Goal: Contribute content

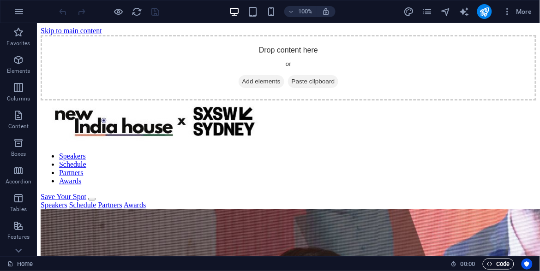
click at [493, 263] on span "Code" at bounding box center [498, 264] width 23 height 11
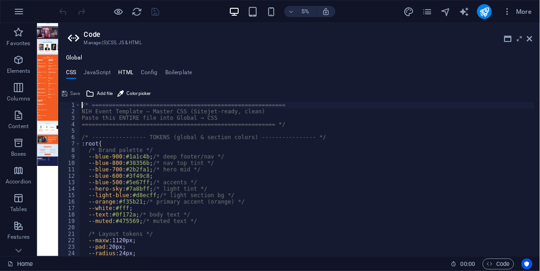
click at [123, 72] on h4 "HTML" at bounding box center [125, 74] width 15 height 10
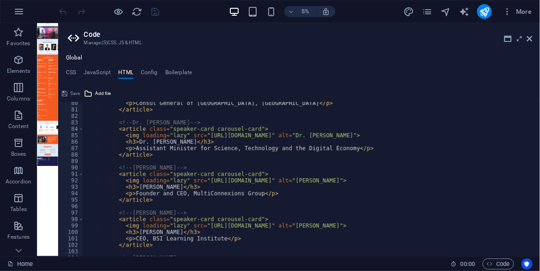
scroll to position [512, 0]
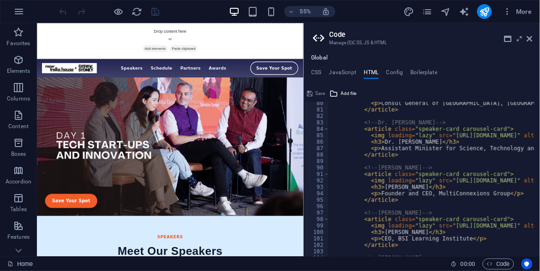
drag, startPoint x: 59, startPoint y: 106, endPoint x: 303, endPoint y: 134, distance: 245.2
click at [303, 134] on div "Home Favorites Elements Columns Content Boxes Accordion Tables Features Images …" at bounding box center [270, 139] width 540 height 233
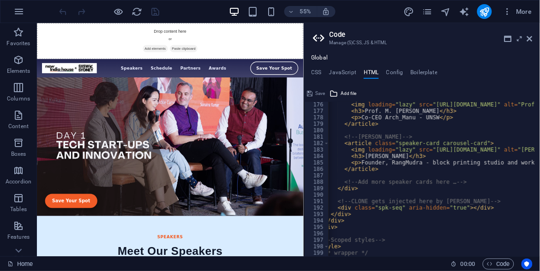
scroll to position [1132, 0]
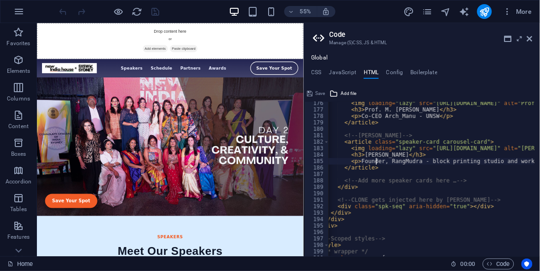
type textarea "</article>"
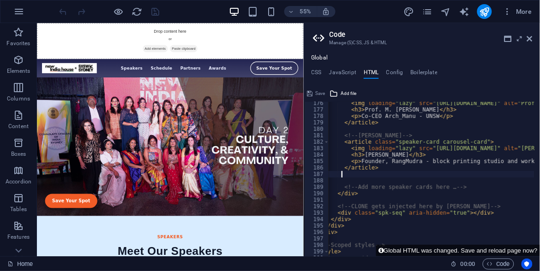
scroll to position [0, 2]
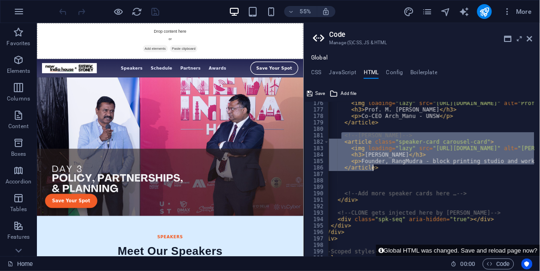
drag, startPoint x: 343, startPoint y: 133, endPoint x: 376, endPoint y: 166, distance: 46.7
type textarea "<p>Founder, RangMudra - block printing studio and workshop</p> </article>"
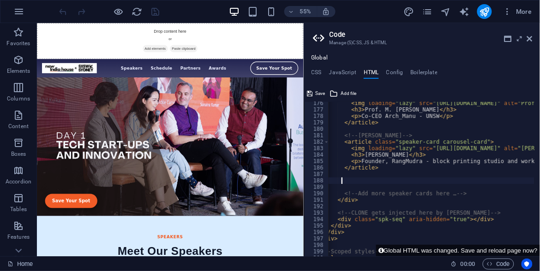
paste textarea "</article>"
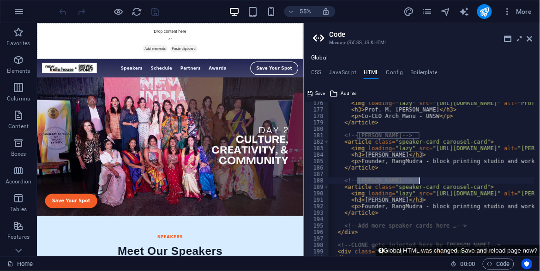
drag, startPoint x: 358, startPoint y: 179, endPoint x: 418, endPoint y: 179, distance: 60.4
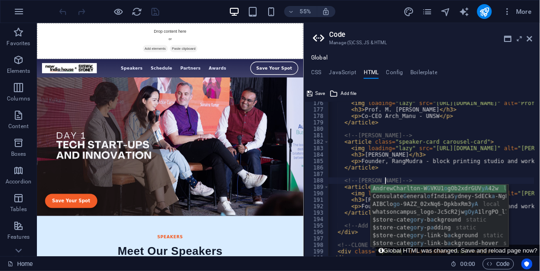
scroll to position [0, 6]
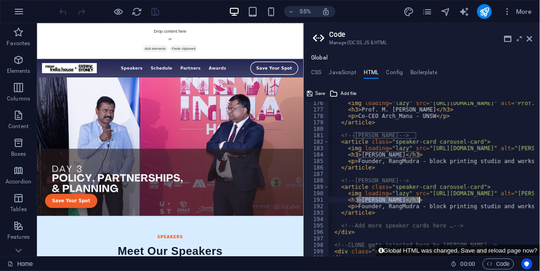
drag, startPoint x: 358, startPoint y: 202, endPoint x: 418, endPoint y: 200, distance: 60.5
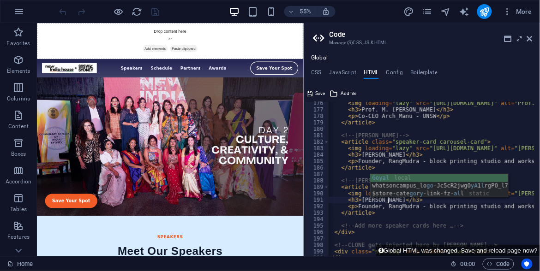
scroll to position [0, 6]
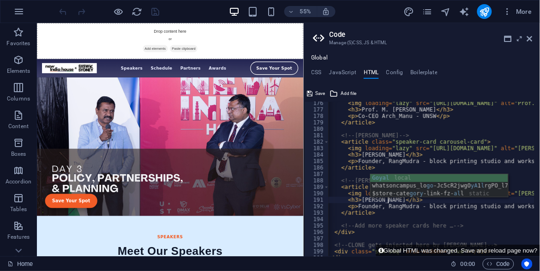
type textarea "<h3>[PERSON_NAME]</h3>"
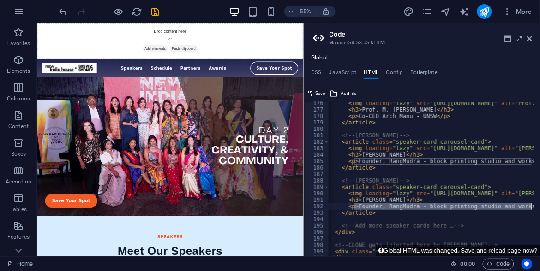
scroll to position [0, 23]
drag, startPoint x: 356, startPoint y: 206, endPoint x: 524, endPoint y: 206, distance: 167.5
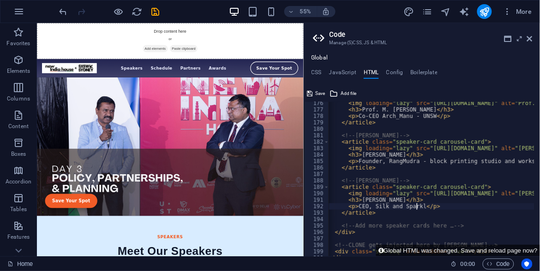
scroll to position [0, 9]
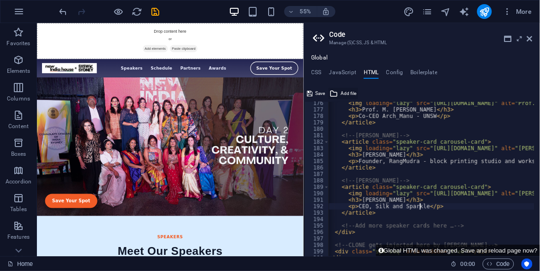
click at [340, 90] on button "Add file" at bounding box center [343, 93] width 30 height 11
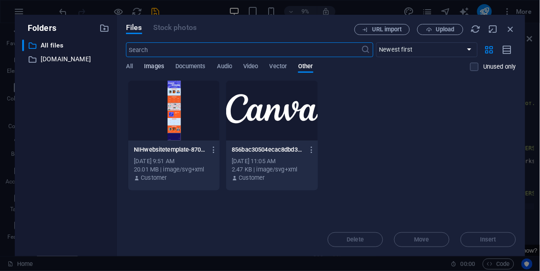
click at [150, 70] on span "Images" at bounding box center [154, 67] width 20 height 13
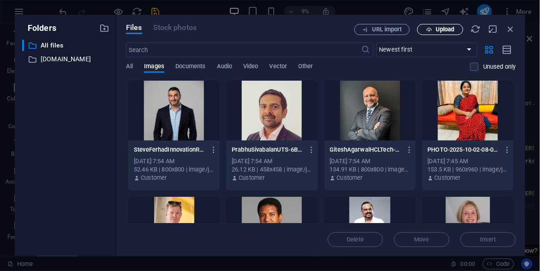
click at [440, 29] on span "Upload" at bounding box center [445, 30] width 19 height 6
click at [436, 27] on span "Upload" at bounding box center [445, 30] width 19 height 6
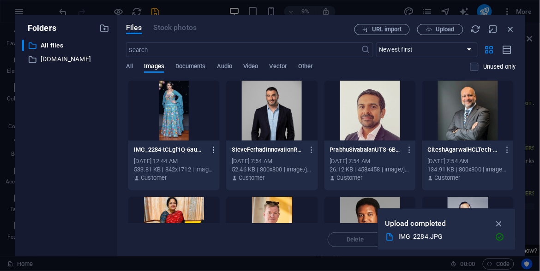
click at [215, 148] on icon "button" at bounding box center [213, 150] width 9 height 8
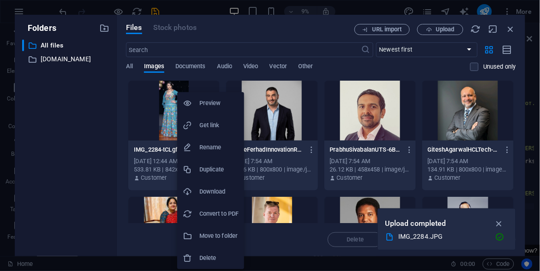
click at [209, 126] on h6 "Get link" at bounding box center [218, 125] width 39 height 11
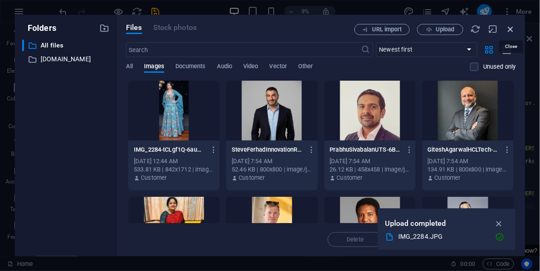
click at [512, 31] on icon "button" at bounding box center [511, 29] width 10 height 10
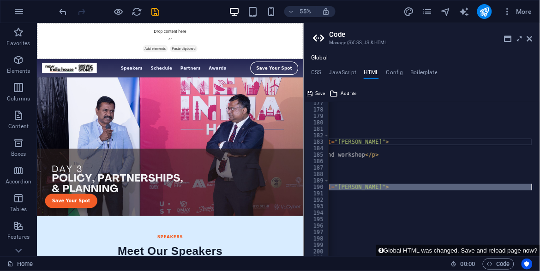
scroll to position [0, 238]
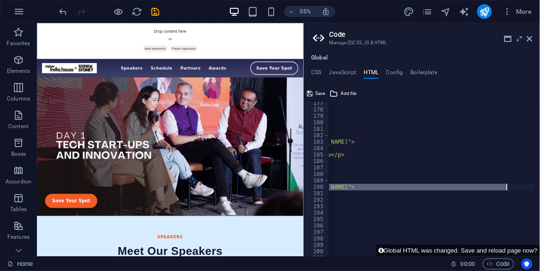
drag, startPoint x: 416, startPoint y: 187, endPoint x: 508, endPoint y: 189, distance: 91.8
click at [508, 189] on div "< h3 > Prof. M. [PERSON_NAME] </ h3 > < p > Co-CEO Arch_Manu - UNSW </ p > </ a…" at bounding box center [416, 181] width 651 height 162
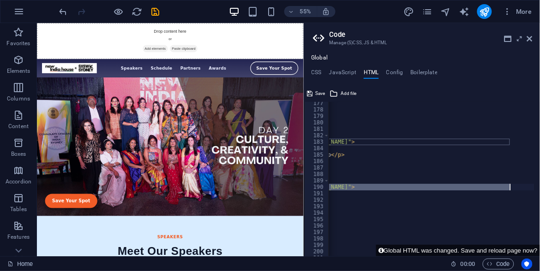
paste textarea "23387/IMG_2284-tCLgf1Q-6aum14221KGMIA.JPG"
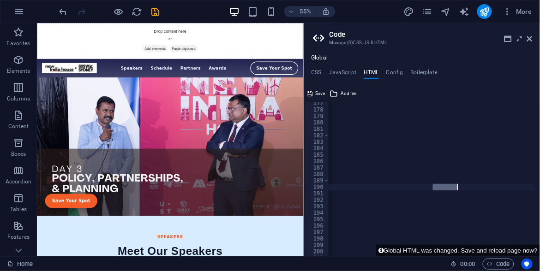
scroll to position [0, 98]
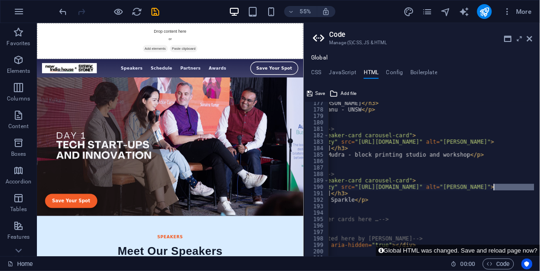
drag, startPoint x: 433, startPoint y: 187, endPoint x: 493, endPoint y: 186, distance: 60.4
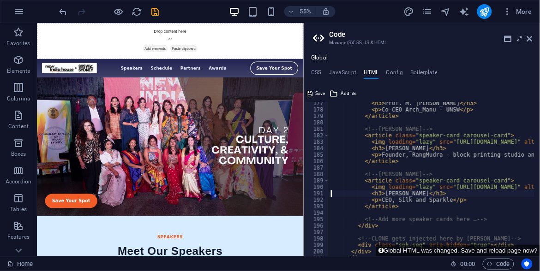
scroll to position [0, 253]
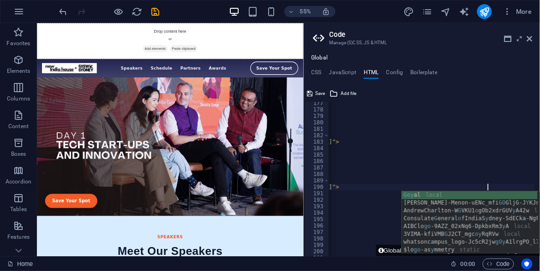
type textarea "<img loading="lazy" src="[URL][DOMAIN_NAME]" alt="[PERSON_NAME]">"
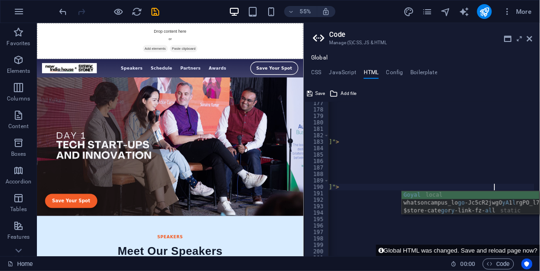
scroll to position [0, 34]
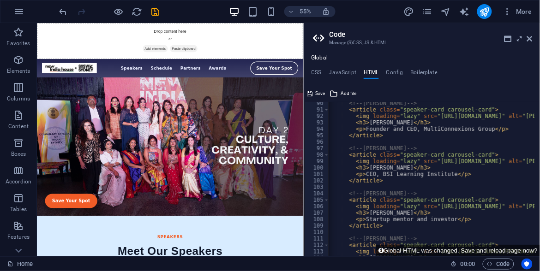
scroll to position [573, 0]
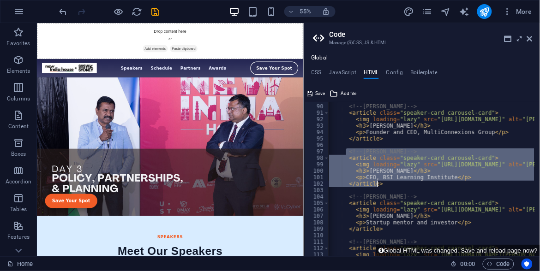
drag, startPoint x: 346, startPoint y: 153, endPoint x: 380, endPoint y: 181, distance: 44.5
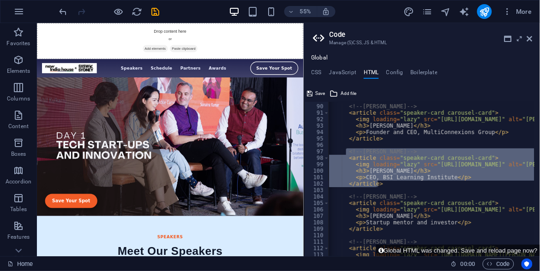
click at [380, 181] on div "<!-- [PERSON_NAME] --> < article class = "speaker-card carousel-card" > < img l…" at bounding box center [431, 179] width 205 height 155
type textarea "</article>"
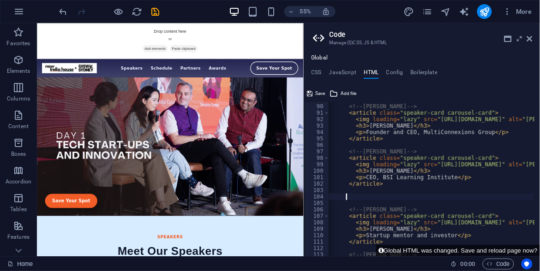
paste textarea "</article>"
type textarea "</article>"
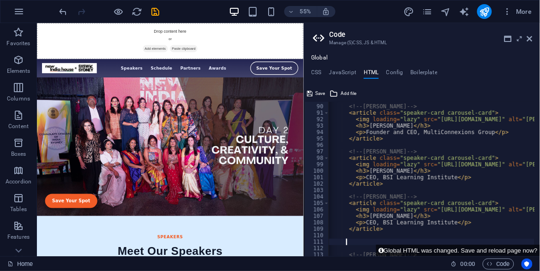
paste textarea "</article>"
type textarea "</article>"
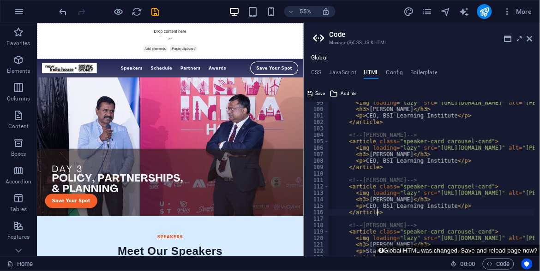
scroll to position [635, 0]
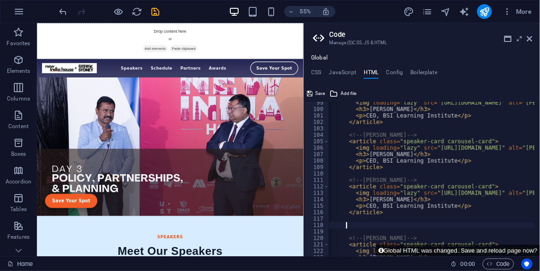
paste textarea "</article>"
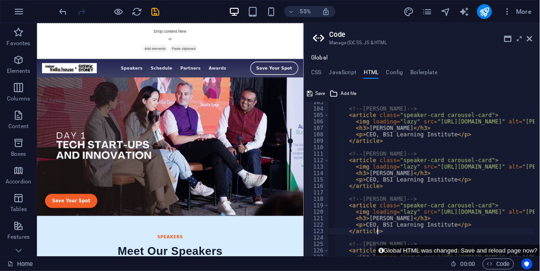
scroll to position [662, 0]
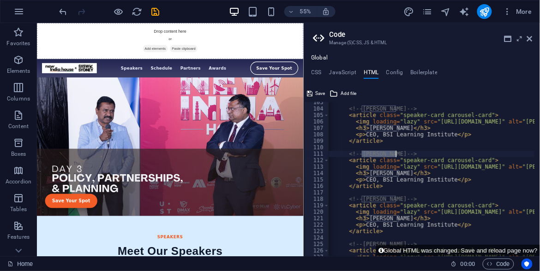
drag, startPoint x: 361, startPoint y: 155, endPoint x: 394, endPoint y: 154, distance: 33.2
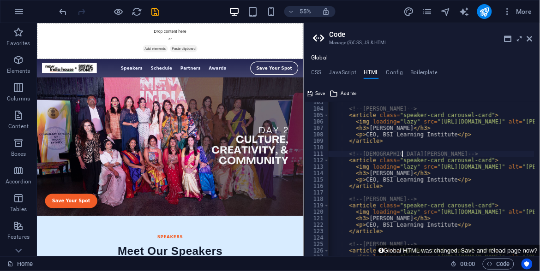
scroll to position [0, 7]
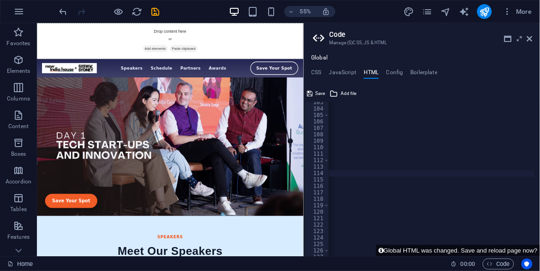
scroll to position [0, 375]
click at [383, 165] on div "<!-- [PERSON_NAME] --> < article class = "speaker-card carousel-card" > < img l…" at bounding box center [279, 180] width 651 height 162
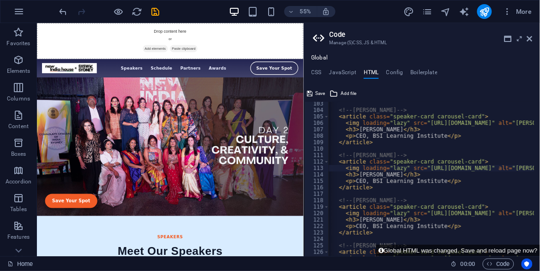
scroll to position [0, 26]
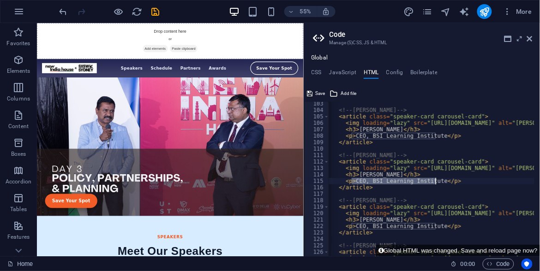
drag, startPoint x: 352, startPoint y: 181, endPoint x: 435, endPoint y: 179, distance: 83.1
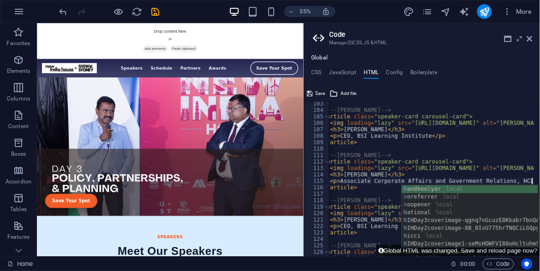
scroll to position [0, 44]
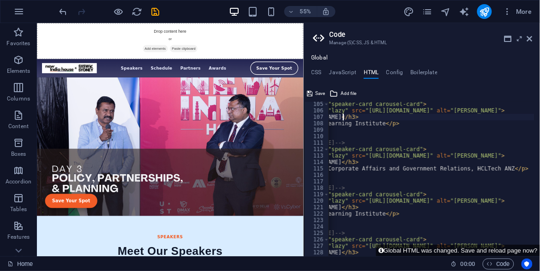
scroll to position [0, 88]
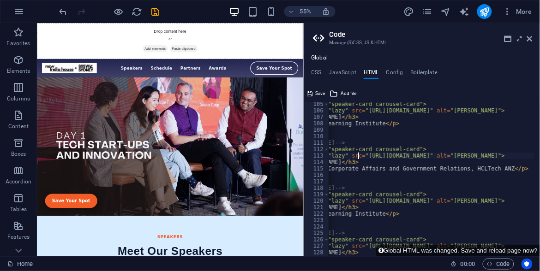
click at [344, 95] on span "Add file" at bounding box center [349, 93] width 16 height 11
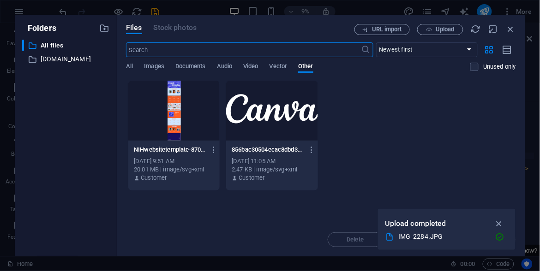
click at [151, 54] on input "text" at bounding box center [243, 49] width 235 height 15
click at [152, 61] on div "​ Newest first Oldest first Name (A-Z) Name (Z-A) Size (0-9) Size (9-0) Resolut…" at bounding box center [321, 61] width 390 height 38
click at [154, 66] on span "Images" at bounding box center [154, 67] width 20 height 13
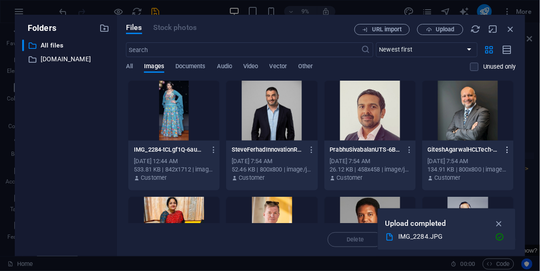
click at [504, 149] on icon "button" at bounding box center [507, 150] width 9 height 8
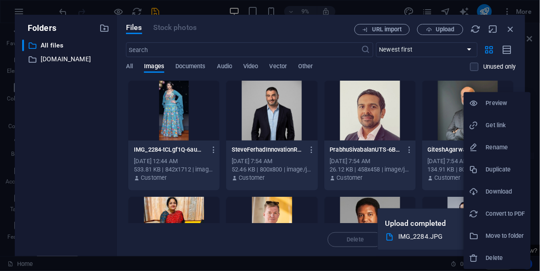
click at [486, 125] on h6 "Get link" at bounding box center [505, 125] width 39 height 11
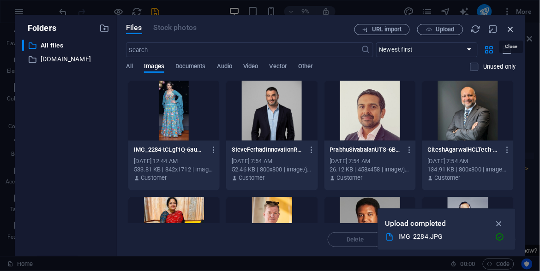
click at [511, 27] on icon "button" at bounding box center [511, 29] width 10 height 10
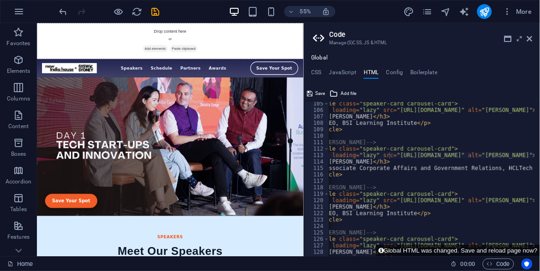
scroll to position [0, 51]
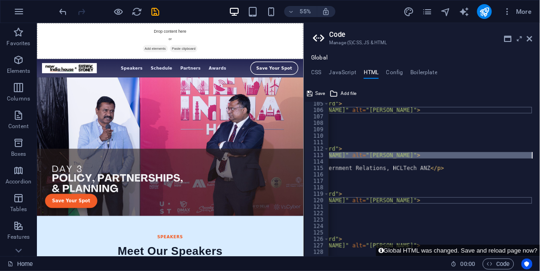
scroll to position [0, 187]
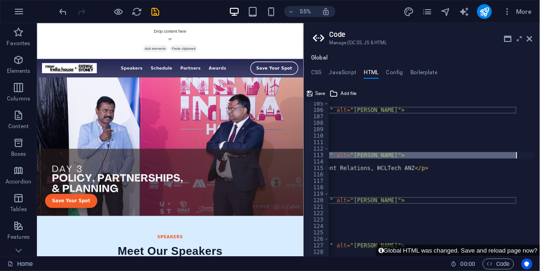
drag, startPoint x: 395, startPoint y: 156, endPoint x: 518, endPoint y: 155, distance: 122.3
click at [518, 155] on div "< article class = "speaker-card carousel-card" > < img loading = "lazy" src = "…" at bounding box center [466, 182] width 651 height 162
paste textarea "703622/[URL][DOMAIN_NAME]"
type textarea "<img loading="lazy" src="[URL][DOMAIN_NAME]" alt="[PERSON_NAME]">"
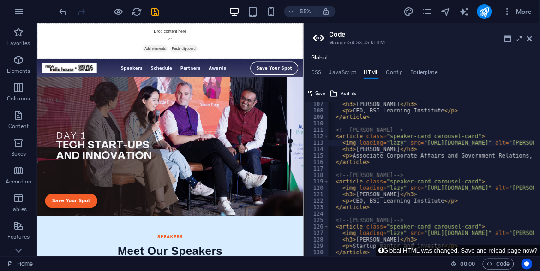
scroll to position [0, 0]
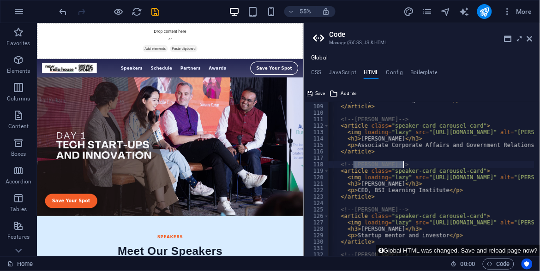
drag, startPoint x: 353, startPoint y: 164, endPoint x: 402, endPoint y: 162, distance: 49.0
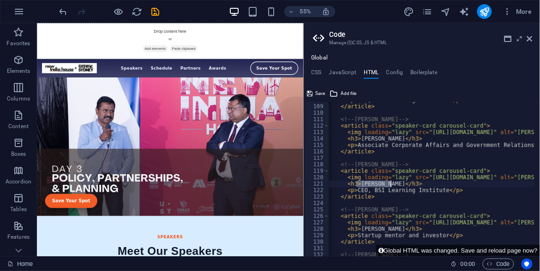
drag, startPoint x: 356, startPoint y: 183, endPoint x: 391, endPoint y: 182, distance: 34.6
paste textarea "[PERSON_NAME]"
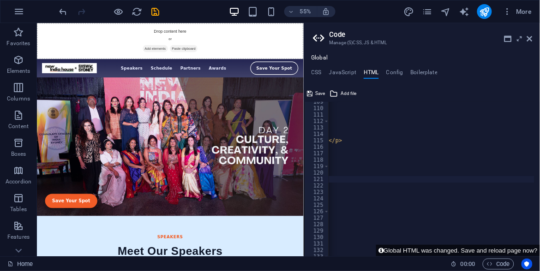
scroll to position [0, 275]
click at [484, 174] on div "</ article > <!-- [PERSON_NAME] --> < article class = "speaker-card carousel-ca…" at bounding box center [379, 180] width 651 height 162
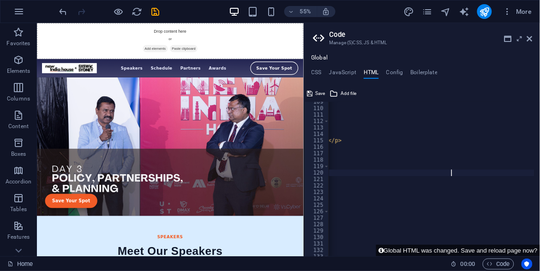
paste textarea "[PERSON_NAME]"
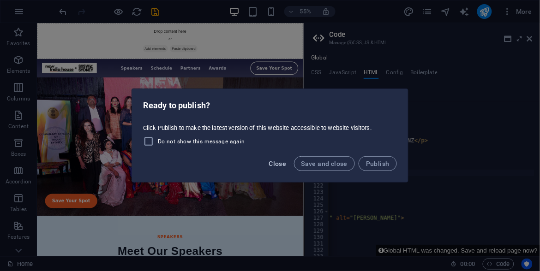
click at [273, 165] on span "Close" at bounding box center [278, 163] width 18 height 7
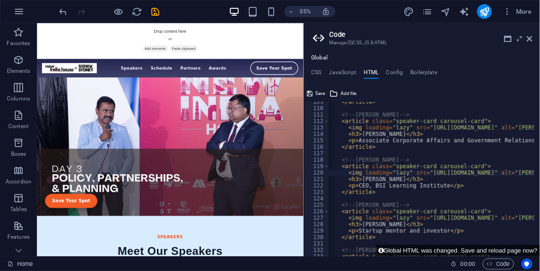
scroll to position [0, 47]
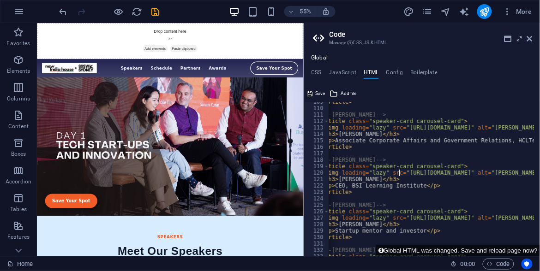
click at [341, 94] on span "Add file" at bounding box center [349, 93] width 16 height 11
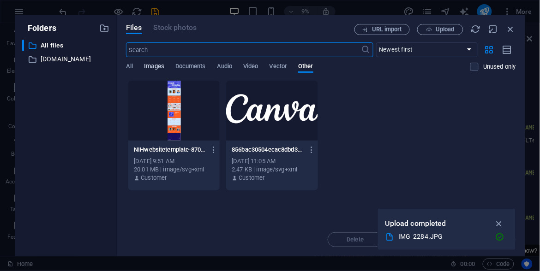
click at [154, 63] on span "Images" at bounding box center [154, 67] width 20 height 13
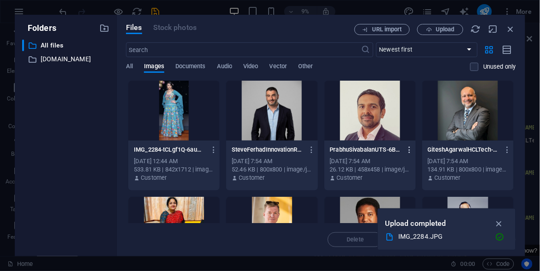
click at [406, 153] on icon "button" at bounding box center [409, 150] width 9 height 8
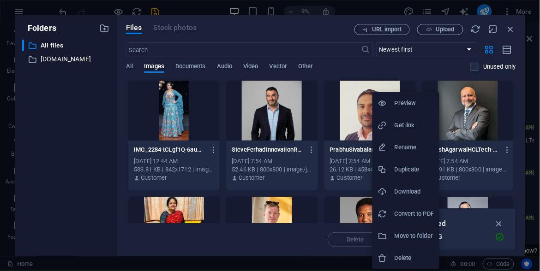
drag, startPoint x: 394, startPoint y: 134, endPoint x: 382, endPoint y: 122, distance: 17.9
click at [382, 122] on icon at bounding box center [382, 125] width 9 height 9
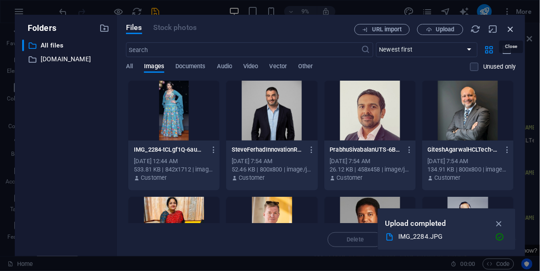
click at [511, 28] on icon "button" at bounding box center [511, 29] width 10 height 10
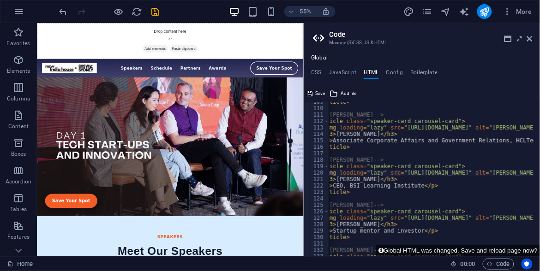
scroll to position [0, 49]
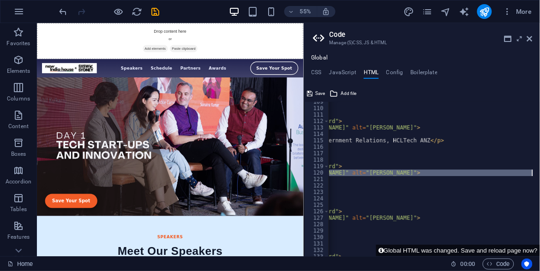
scroll to position [0, 15]
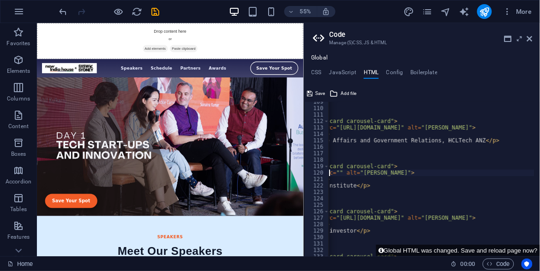
paste textarea "[URL][DOMAIN_NAME]"
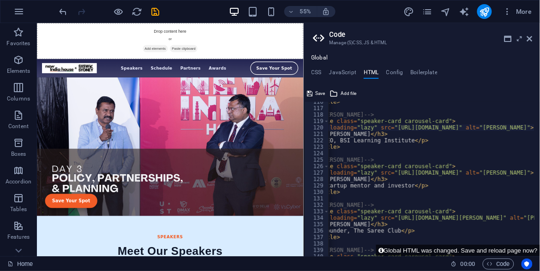
scroll to position [0, 25]
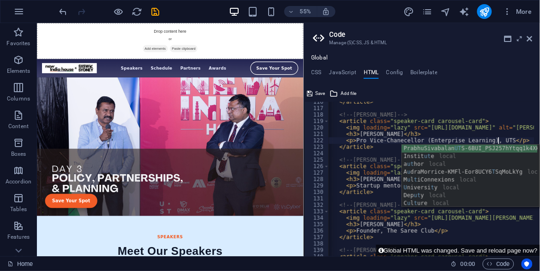
scroll to position [0, 15]
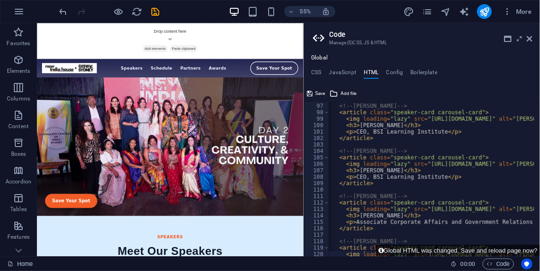
scroll to position [619, 0]
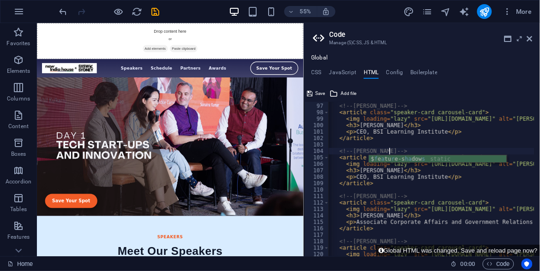
scroll to position [0, 6]
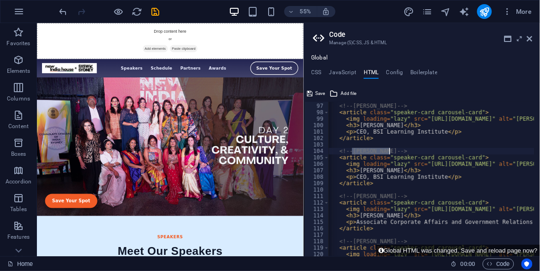
drag, startPoint x: 352, startPoint y: 151, endPoint x: 388, endPoint y: 154, distance: 36.6
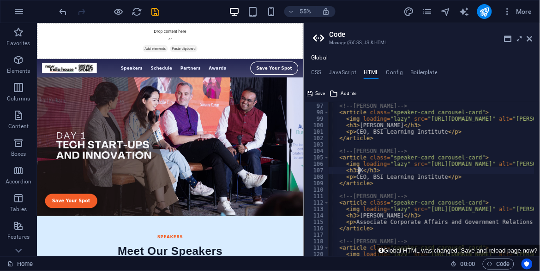
scroll to position [0, 5]
paste textarea "[PERSON_NAME]"
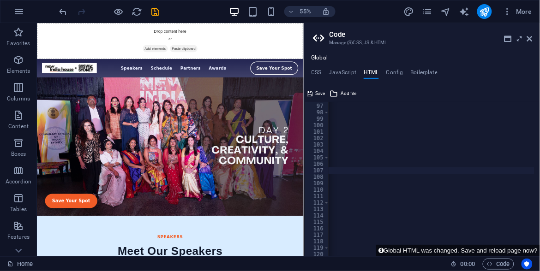
scroll to position [0, 345]
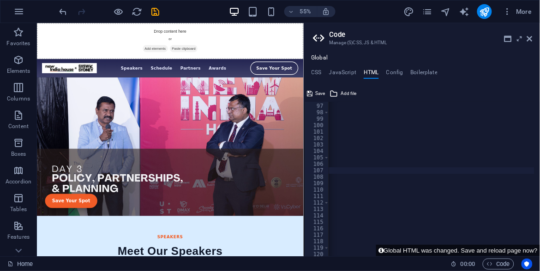
click at [413, 165] on div "<!-- [PERSON_NAME] --> < article class = "speaker-card carousel-card" > < img l…" at bounding box center [309, 177] width 651 height 162
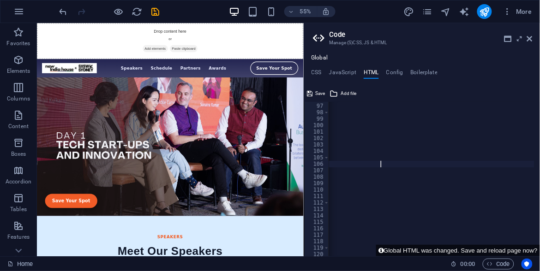
paste textarea "[PERSON_NAME]"
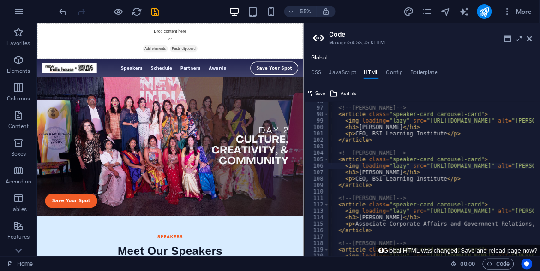
scroll to position [0, 26]
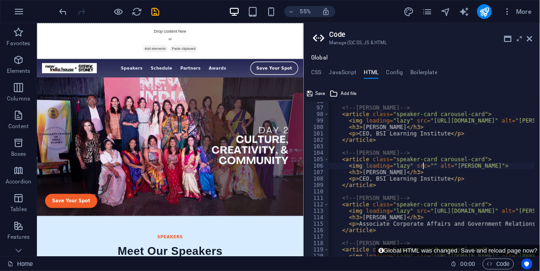
scroll to position [0, 15]
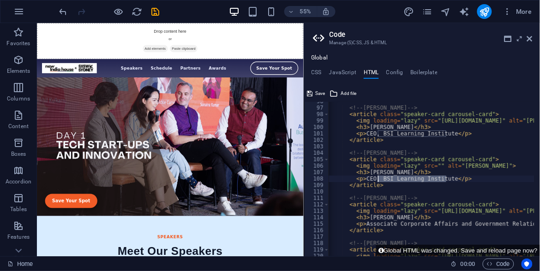
drag, startPoint x: 446, startPoint y: 179, endPoint x: 378, endPoint y: 179, distance: 67.8
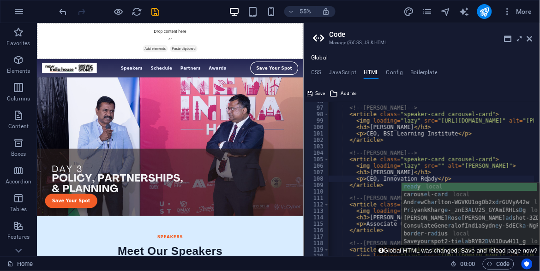
scroll to position [0, 9]
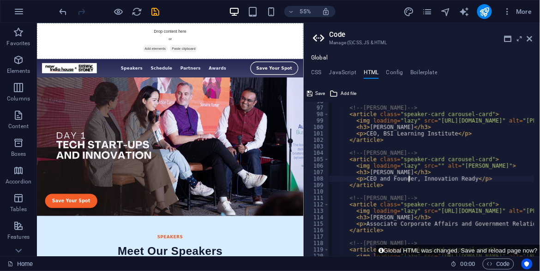
scroll to position [0, 7]
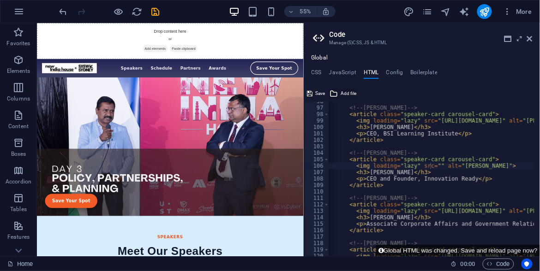
click at [344, 99] on span "Add file" at bounding box center [349, 93] width 16 height 11
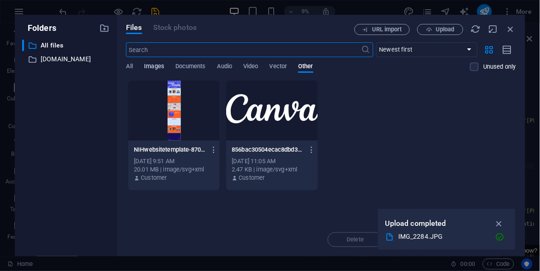
click at [152, 66] on span "Images" at bounding box center [154, 67] width 20 height 13
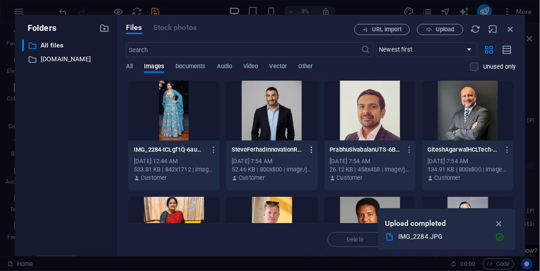
click at [309, 152] on icon "button" at bounding box center [311, 150] width 9 height 8
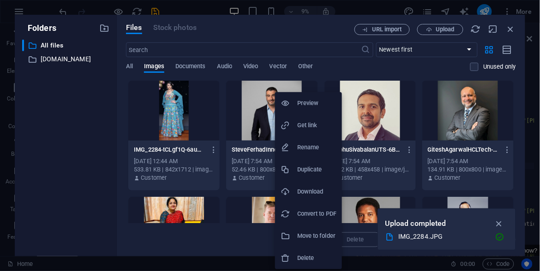
click at [310, 123] on h6 "Get link" at bounding box center [316, 125] width 39 height 11
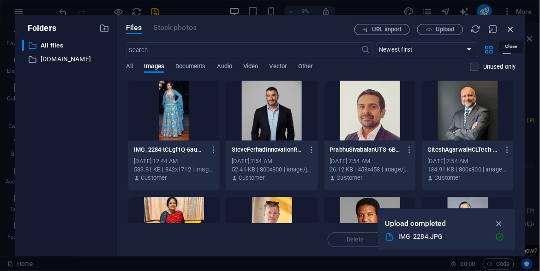
click at [512, 29] on icon "button" at bounding box center [511, 29] width 10 height 10
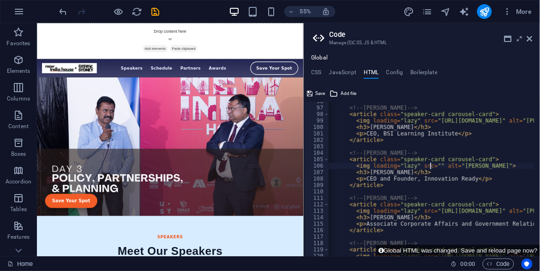
paste textarea "[URL][DOMAIN_NAME]"
type textarea "<img loading="lazy" src="[URL][DOMAIN_NAME]" alt="[PERSON_NAME]">"
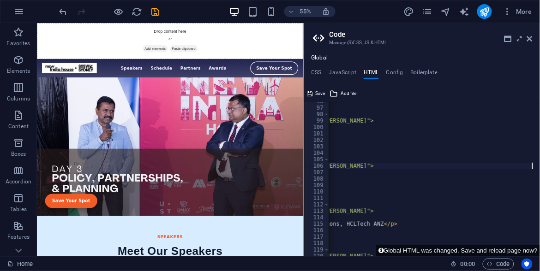
scroll to position [0, 219]
click at [448, 252] on button "Global HTML was changed. Save and reload page now?" at bounding box center [458, 251] width 164 height 12
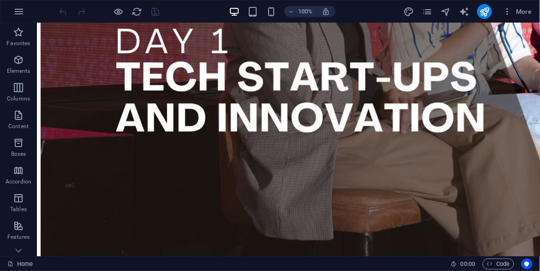
scroll to position [413, 0]
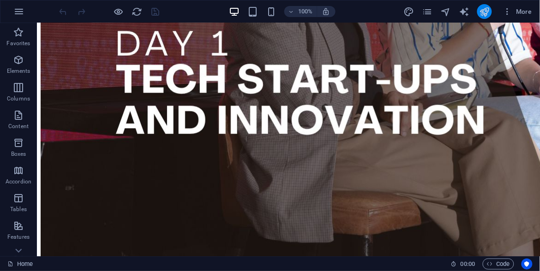
click at [479, 12] on button "publish" at bounding box center [484, 11] width 15 height 15
